Goal: Information Seeking & Learning: Learn about a topic

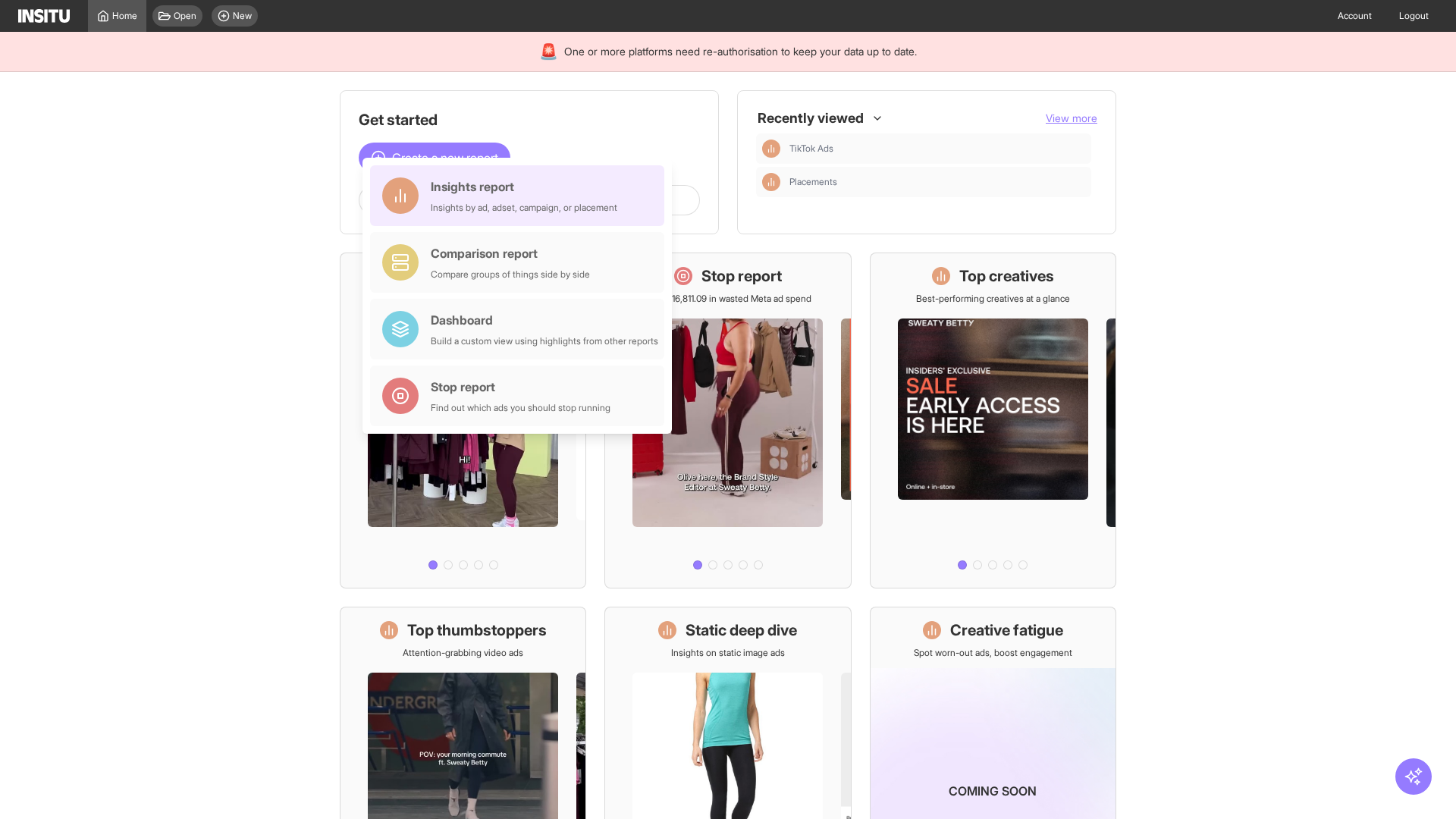
click at [521, 196] on div "Insights report Insights by ad, adset, campaign, or placement" at bounding box center [524, 195] width 186 height 36
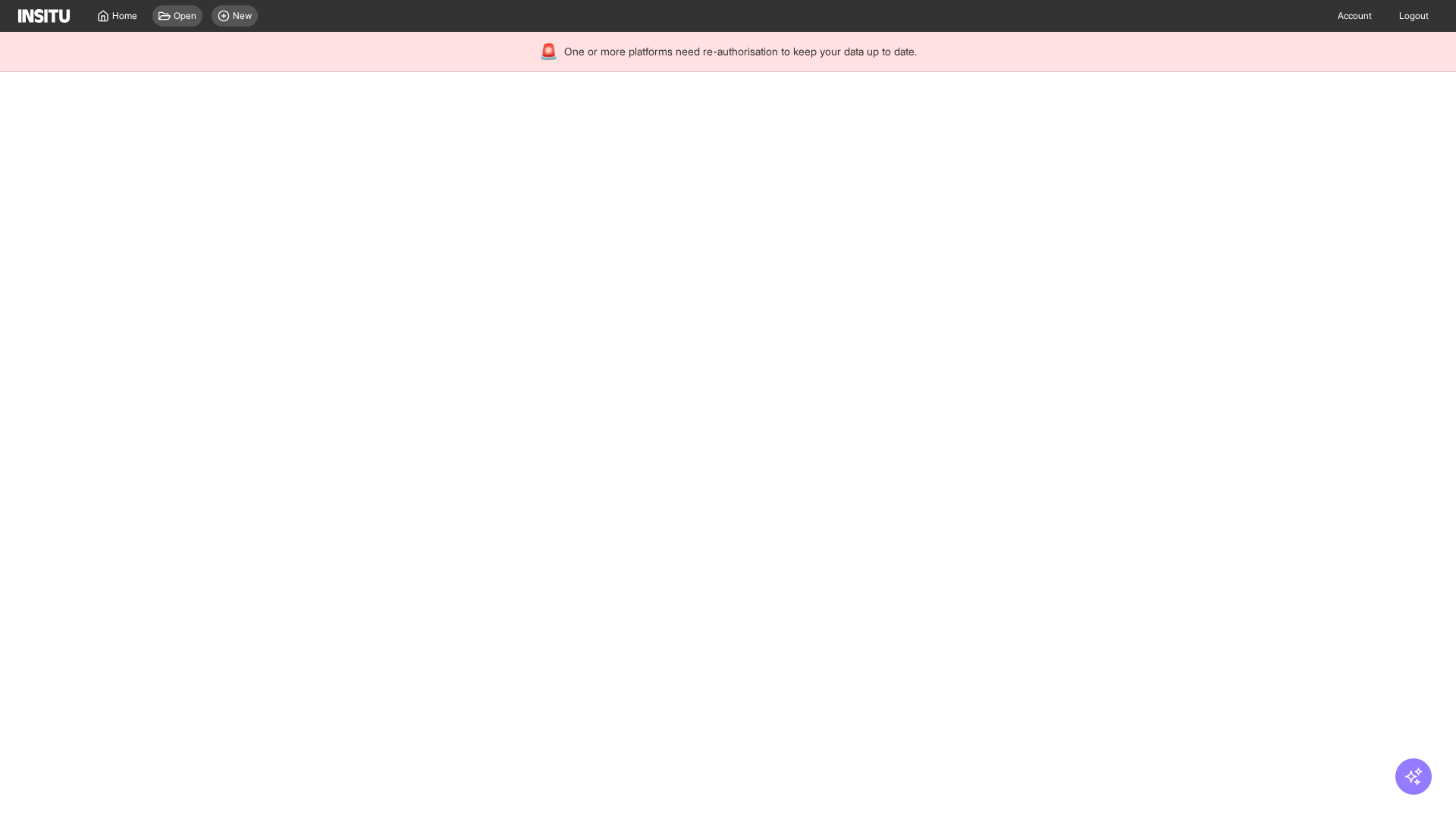
select select "**"
